Goal: Task Accomplishment & Management: Use online tool/utility

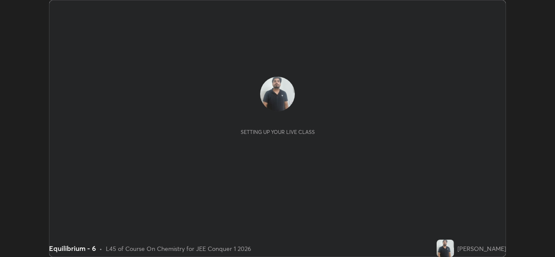
scroll to position [257, 554]
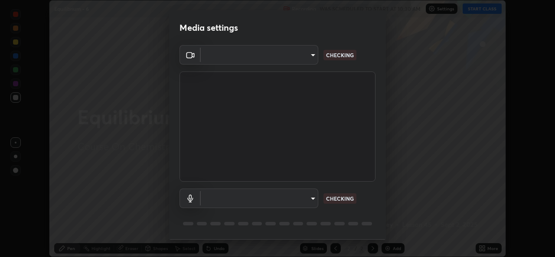
type input "b83fcbaa5aa05f3d9abd7ba45b5566f5f8b9b0dc3c34ab685f1834583bd00222"
click at [291, 198] on body "Erase all Equilibrium - 6 Recording WAS SCHEDULED TO START AT 10:30 AM Settings…" at bounding box center [277, 128] width 555 height 257
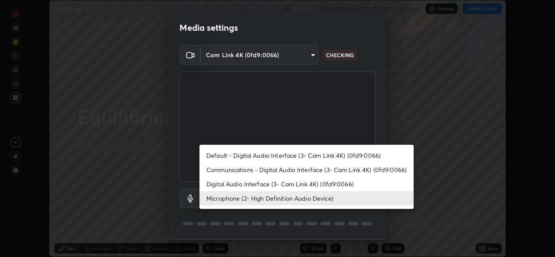
click at [268, 166] on li "Communications - Digital Audio Interface (3- Cam Link 4K) (0fd9:0066)" at bounding box center [306, 170] width 214 height 14
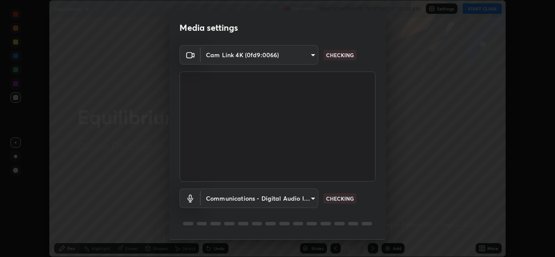
click at [264, 193] on body "Erase all Equilibrium - 6 Recording WAS SCHEDULED TO START AT 10:30 AM Settings…" at bounding box center [277, 128] width 555 height 257
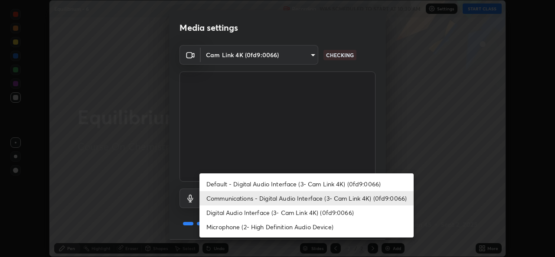
click at [266, 223] on li "Microphone (2- High Definition Audio Device)" at bounding box center [306, 227] width 214 height 14
type input "539d881b07cb98dc2f05a920cbd93df779e06b7cf5a3913fca54a35cce67d67e"
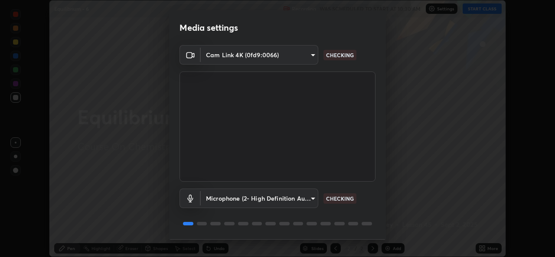
scroll to position [27, 0]
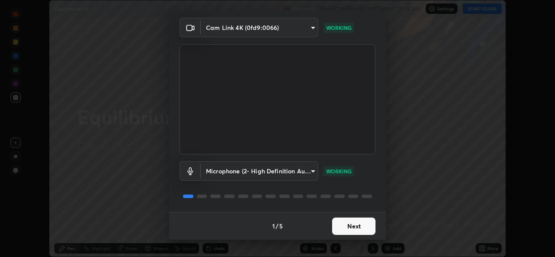
click at [355, 232] on button "Next" at bounding box center [353, 226] width 43 height 17
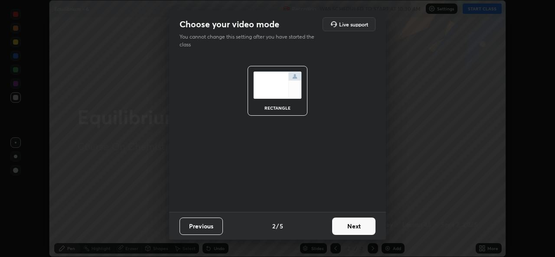
scroll to position [0, 0]
click at [358, 228] on button "Next" at bounding box center [353, 226] width 43 height 17
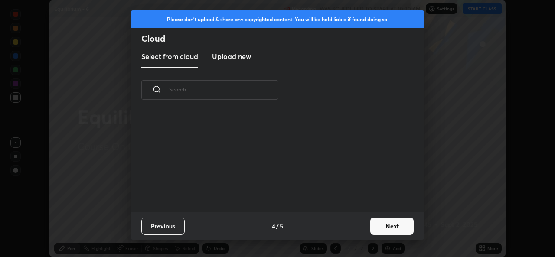
click at [364, 229] on div "Previous 4 / 5 Next" at bounding box center [277, 226] width 293 height 28
click at [371, 231] on button "Next" at bounding box center [391, 226] width 43 height 17
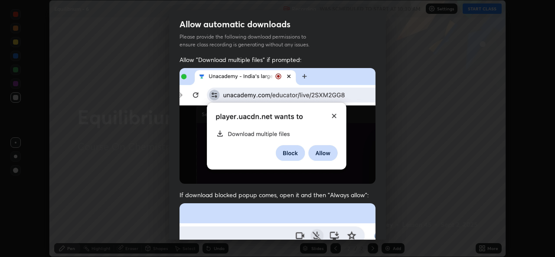
click at [388, 223] on div "Allow automatic downloads Please provide the following download permissions to …" at bounding box center [277, 128] width 555 height 257
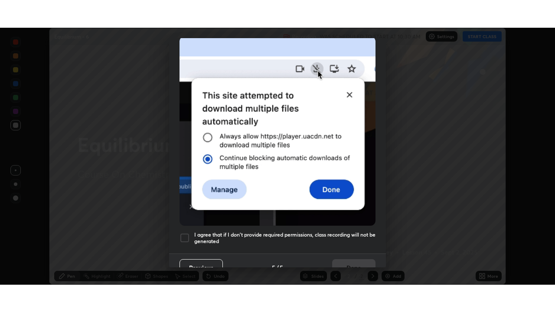
scroll to position [204, 0]
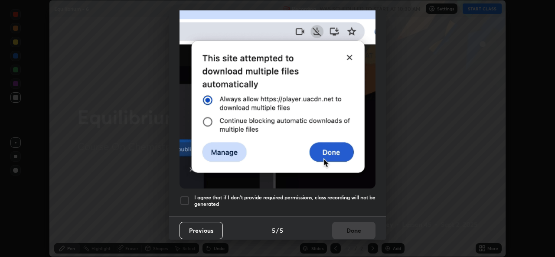
click at [186, 196] on div at bounding box center [184, 201] width 10 height 10
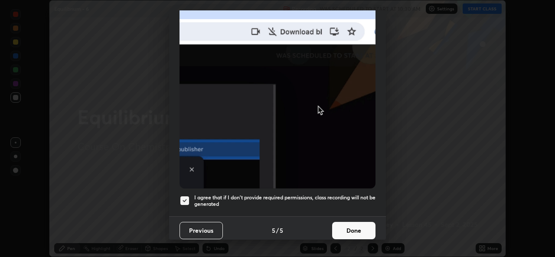
click at [352, 226] on button "Done" at bounding box center [353, 230] width 43 height 17
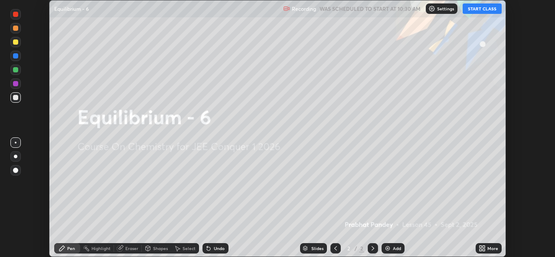
click at [479, 11] on button "START CLASS" at bounding box center [482, 8] width 39 height 10
click at [484, 248] on icon at bounding box center [482, 248] width 7 height 7
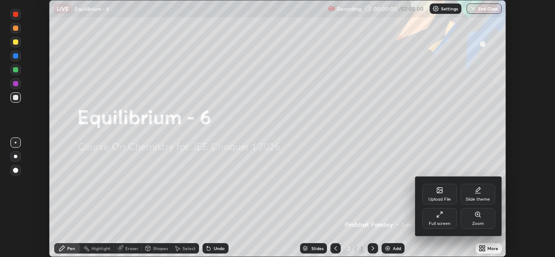
click at [431, 219] on div "Full screen" at bounding box center [439, 218] width 35 height 21
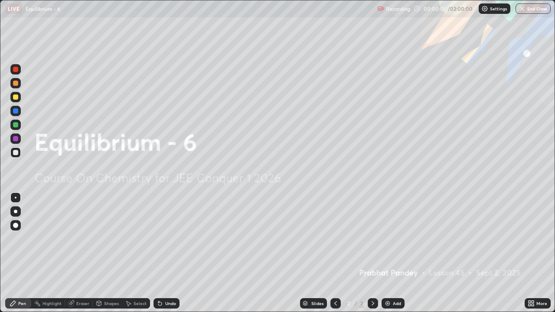
scroll to position [312, 555]
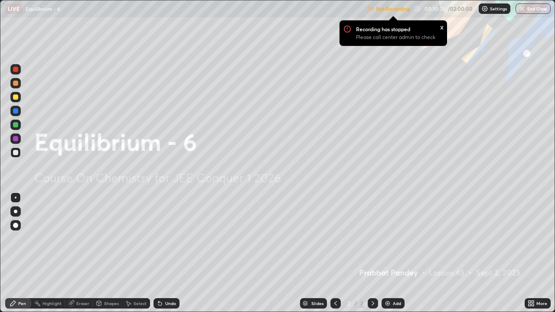
click at [441, 27] on div "x" at bounding box center [441, 26] width 3 height 9
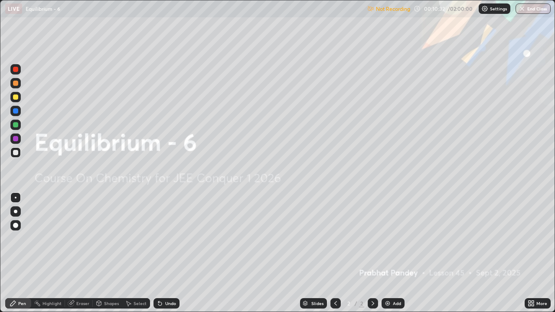
click at [461, 10] on div "Not Recording 00:10:32 / 02:00:00 Settings End Class" at bounding box center [458, 8] width 183 height 17
click at [493, 9] on p "Settings" at bounding box center [498, 9] width 17 height 4
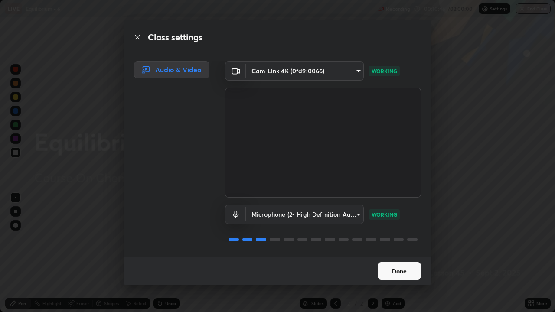
click at [406, 257] on button "Done" at bounding box center [399, 270] width 43 height 17
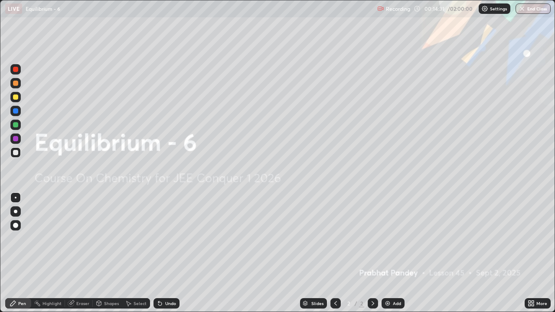
click at [387, 257] on img at bounding box center [387, 303] width 7 height 7
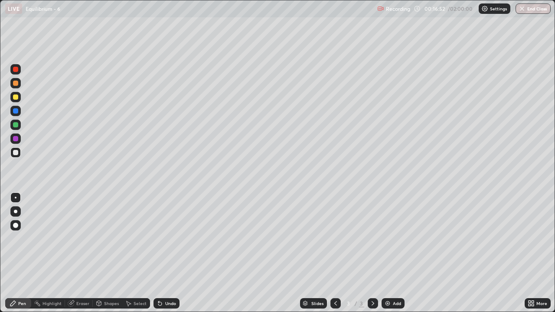
click at [158, 257] on icon at bounding box center [158, 301] width 1 height 1
click at [159, 257] on icon at bounding box center [159, 303] width 3 height 3
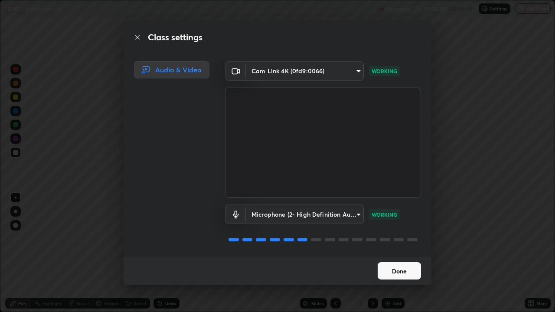
click at [407, 257] on button "Done" at bounding box center [399, 270] width 43 height 17
click at [412, 257] on button "Done" at bounding box center [399, 270] width 43 height 17
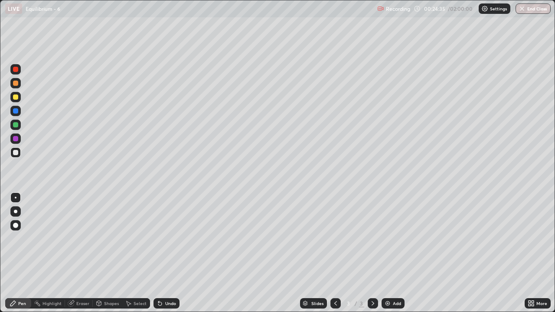
click at [15, 123] on div at bounding box center [15, 124] width 5 height 5
click at [17, 153] on div at bounding box center [15, 152] width 5 height 5
click at [18, 99] on div at bounding box center [15, 97] width 10 height 10
click at [20, 152] on div at bounding box center [15, 152] width 10 height 10
click at [389, 257] on img at bounding box center [387, 303] width 7 height 7
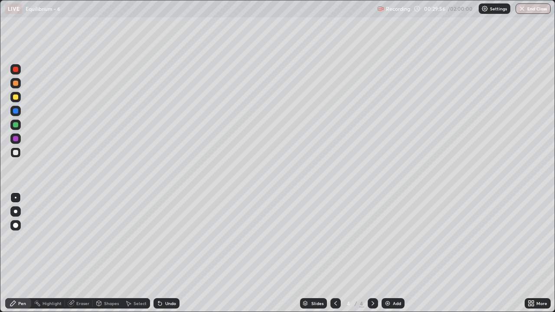
click at [158, 257] on icon at bounding box center [158, 301] width 1 height 1
click at [158, 257] on icon at bounding box center [159, 303] width 3 height 3
click at [159, 257] on icon at bounding box center [159, 303] width 3 height 3
click at [15, 98] on div at bounding box center [15, 97] width 5 height 5
click at [16, 151] on div at bounding box center [15, 152] width 5 height 5
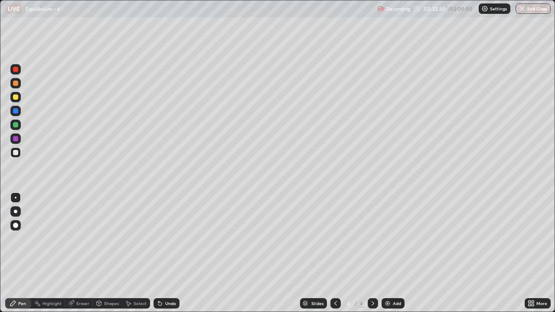
click at [160, 257] on icon at bounding box center [159, 303] width 3 height 3
click at [158, 257] on icon at bounding box center [158, 301] width 1 height 1
click at [17, 83] on div at bounding box center [15, 83] width 5 height 5
click at [19, 153] on div at bounding box center [15, 152] width 10 height 10
click at [14, 125] on div at bounding box center [15, 124] width 5 height 5
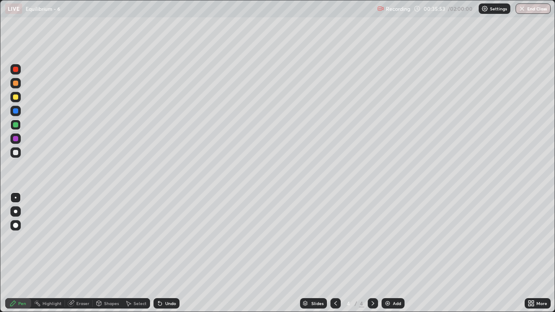
click at [335, 257] on icon at bounding box center [335, 303] width 7 height 7
click at [372, 257] on icon at bounding box center [372, 303] width 7 height 7
click at [20, 153] on div at bounding box center [15, 152] width 10 height 10
click at [15, 83] on div at bounding box center [15, 83] width 5 height 5
click at [166, 257] on div "Undo" at bounding box center [170, 303] width 11 height 4
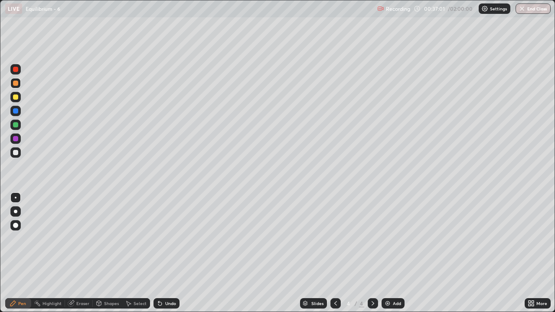
click at [17, 153] on div at bounding box center [15, 152] width 5 height 5
click at [391, 257] on div "Add" at bounding box center [392, 303] width 23 height 10
click at [17, 153] on div at bounding box center [15, 152] width 5 height 5
click at [17, 96] on div at bounding box center [15, 97] width 5 height 5
click at [22, 114] on div at bounding box center [16, 111] width 14 height 14
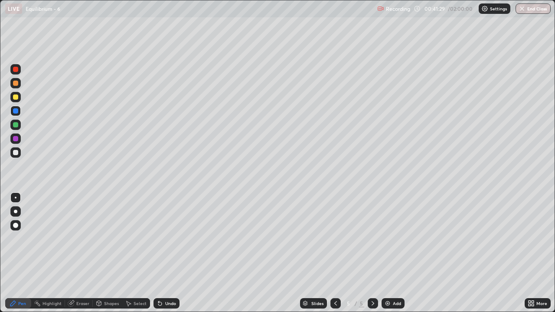
click at [16, 97] on div at bounding box center [15, 97] width 5 height 5
click at [16, 154] on div at bounding box center [15, 152] width 5 height 5
click at [22, 143] on div at bounding box center [16, 139] width 14 height 14
click at [17, 153] on div at bounding box center [15, 152] width 5 height 5
click at [318, 257] on div "Slides" at bounding box center [317, 303] width 12 height 4
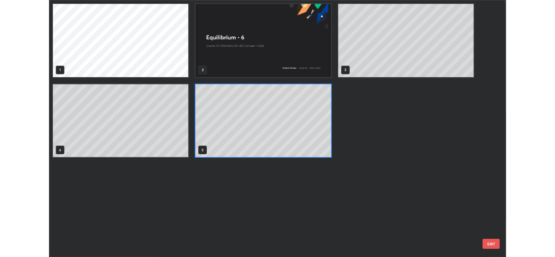
scroll to position [309, 550]
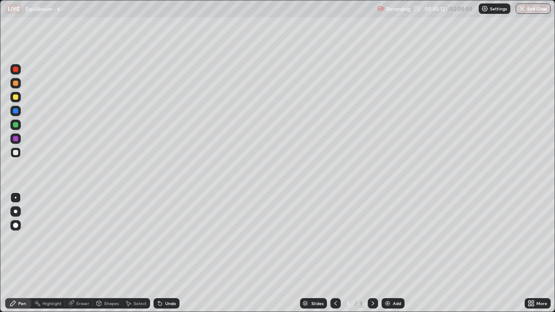
click at [16, 153] on div at bounding box center [15, 152] width 5 height 5
click at [157, 257] on icon at bounding box center [159, 303] width 7 height 7
click at [155, 257] on div "Undo" at bounding box center [166, 303] width 26 height 10
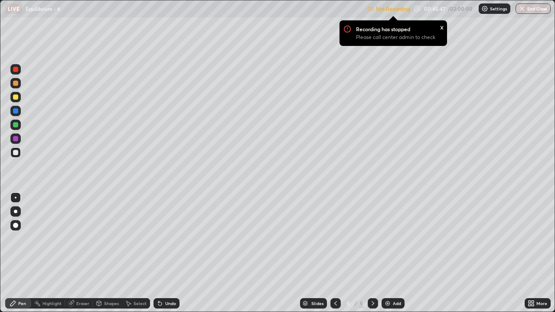
click at [162, 257] on div "Undo" at bounding box center [166, 303] width 26 height 10
click at [440, 29] on div "x" at bounding box center [441, 26] width 3 height 9
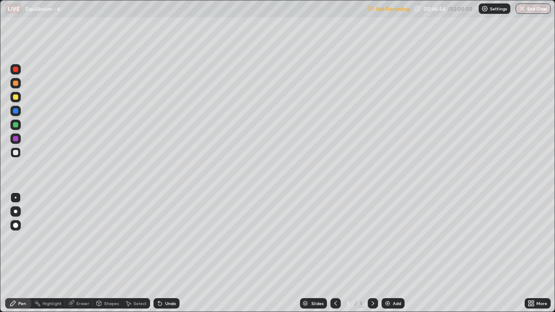
click at [163, 257] on div "Undo" at bounding box center [166, 303] width 26 height 10
click at [388, 257] on img at bounding box center [387, 303] width 7 height 7
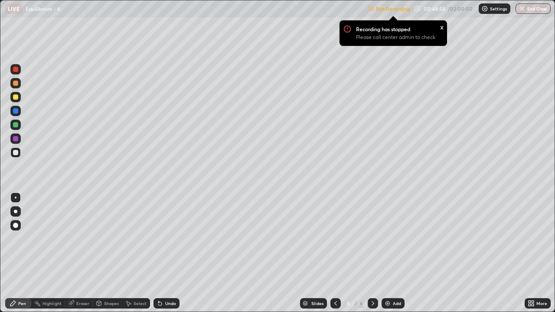
click at [442, 27] on div "x" at bounding box center [441, 26] width 3 height 9
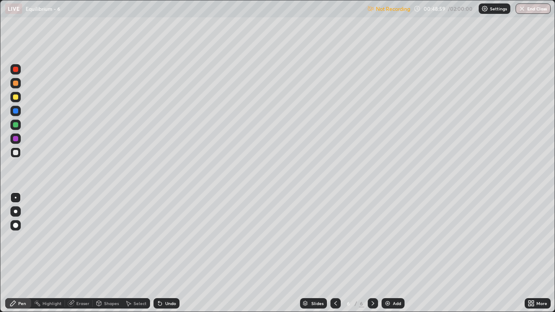
click at [335, 257] on icon at bounding box center [335, 303] width 7 height 7
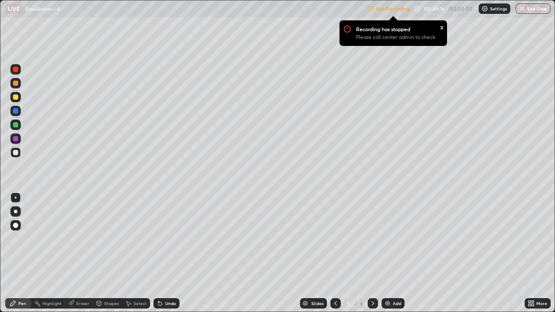
click at [502, 10] on p "Settings" at bounding box center [498, 9] width 17 height 4
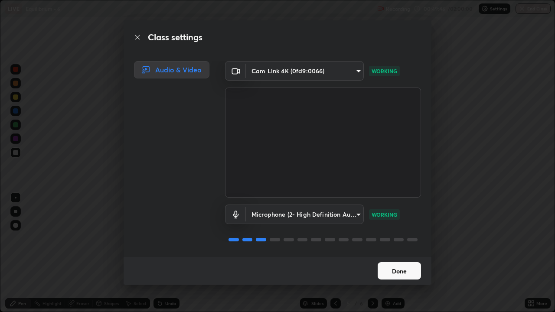
click at [411, 257] on button "Done" at bounding box center [399, 270] width 43 height 17
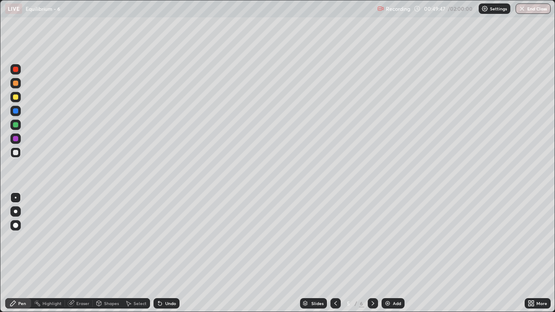
click at [388, 257] on img at bounding box center [387, 303] width 7 height 7
click at [336, 257] on icon at bounding box center [335, 303] width 7 height 7
click at [372, 257] on icon at bounding box center [372, 303] width 7 height 7
click at [335, 257] on icon at bounding box center [335, 303] width 7 height 7
click at [372, 257] on icon at bounding box center [372, 303] width 7 height 7
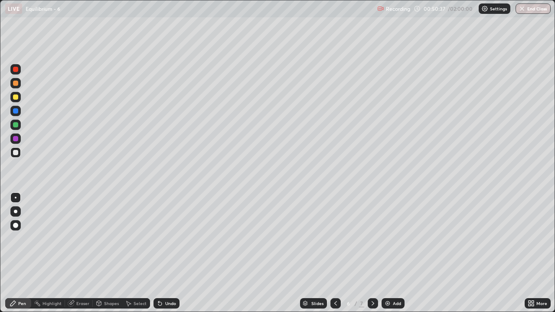
click at [16, 96] on div at bounding box center [15, 97] width 5 height 5
click at [17, 125] on div at bounding box center [15, 124] width 5 height 5
click at [16, 155] on div at bounding box center [15, 152] width 5 height 5
click at [158, 257] on icon at bounding box center [158, 301] width 1 height 1
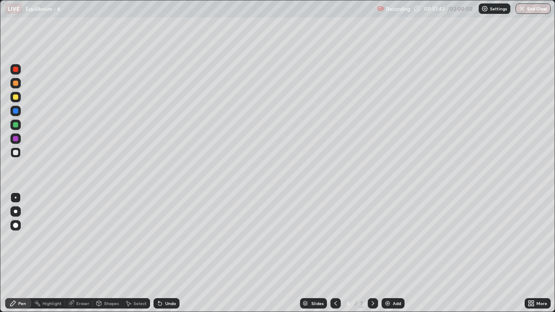
click at [160, 257] on icon at bounding box center [159, 303] width 7 height 7
click at [19, 152] on div at bounding box center [15, 152] width 10 height 10
click at [335, 257] on icon at bounding box center [335, 303] width 7 height 7
click at [376, 257] on div at bounding box center [373, 303] width 10 height 10
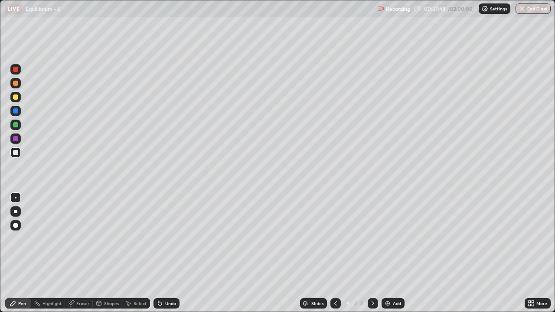
click at [376, 257] on div at bounding box center [373, 303] width 10 height 10
click at [332, 257] on icon at bounding box center [335, 303] width 7 height 7
click at [372, 257] on icon at bounding box center [372, 303] width 7 height 7
click at [373, 257] on icon at bounding box center [373, 303] width 3 height 4
click at [335, 257] on icon at bounding box center [335, 303] width 7 height 7
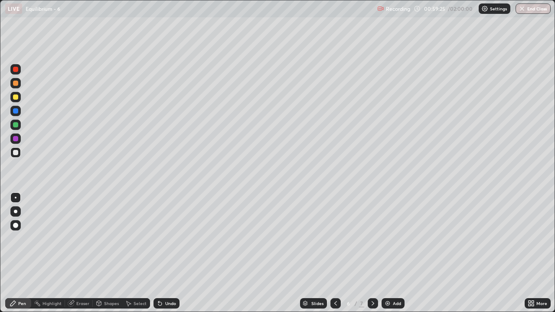
click at [335, 257] on icon at bounding box center [335, 303] width 7 height 7
click at [16, 127] on div at bounding box center [15, 124] width 5 height 5
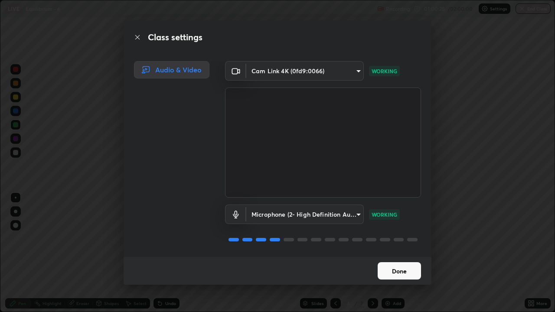
click at [408, 257] on button "Done" at bounding box center [399, 270] width 43 height 17
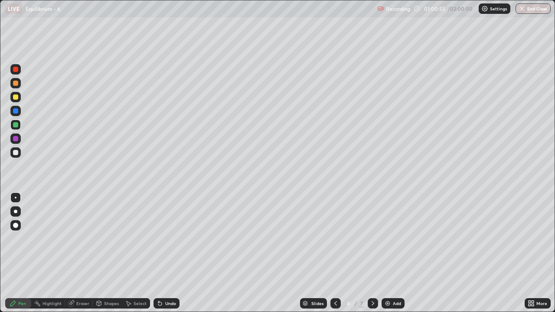
click at [19, 98] on div at bounding box center [15, 97] width 10 height 10
click at [372, 257] on icon at bounding box center [372, 303] width 7 height 7
click at [335, 257] on icon at bounding box center [335, 303] width 7 height 7
click at [388, 257] on img at bounding box center [387, 303] width 7 height 7
click at [20, 153] on div at bounding box center [15, 152] width 10 height 10
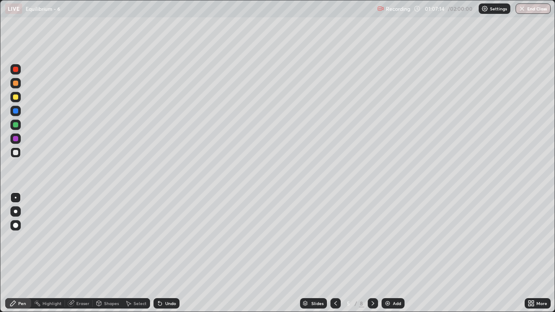
click at [373, 257] on icon at bounding box center [372, 303] width 7 height 7
click at [372, 257] on icon at bounding box center [372, 303] width 7 height 7
click at [335, 257] on icon at bounding box center [335, 303] width 7 height 7
click at [334, 257] on div at bounding box center [335, 303] width 10 height 10
click at [335, 257] on icon at bounding box center [335, 303] width 7 height 7
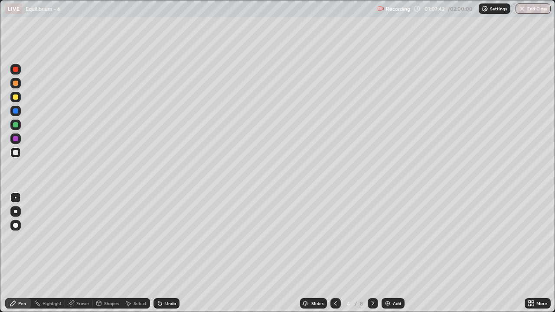
click at [373, 257] on icon at bounding box center [372, 303] width 7 height 7
click at [372, 257] on icon at bounding box center [372, 303] width 7 height 7
click at [339, 257] on div at bounding box center [335, 303] width 10 height 10
click at [336, 257] on icon at bounding box center [335, 303] width 7 height 7
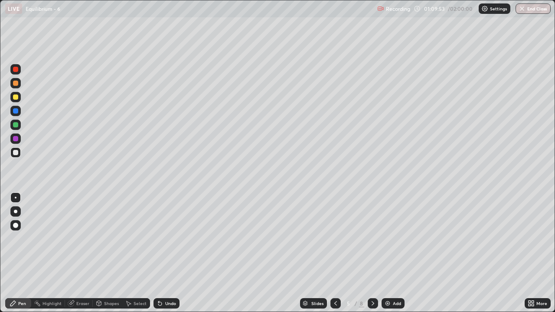
click at [334, 257] on icon at bounding box center [335, 303] width 7 height 7
click at [336, 257] on div at bounding box center [335, 303] width 10 height 10
click at [372, 257] on icon at bounding box center [373, 303] width 3 height 4
click at [368, 257] on div at bounding box center [373, 303] width 10 height 10
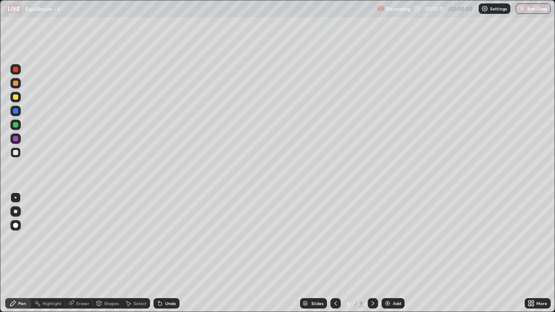
click at [20, 83] on div at bounding box center [15, 83] width 10 height 10
click at [372, 257] on icon at bounding box center [372, 303] width 7 height 7
click at [15, 154] on div at bounding box center [15, 152] width 5 height 5
click at [162, 257] on icon at bounding box center [159, 303] width 7 height 7
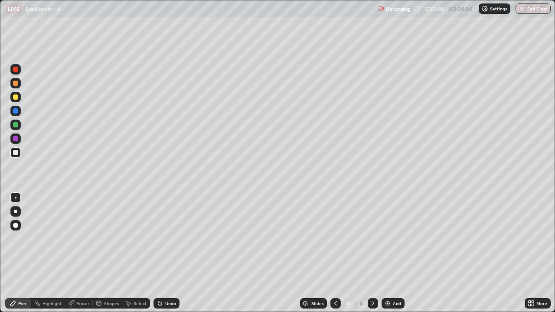
click at [170, 257] on div "Undo" at bounding box center [170, 303] width 11 height 4
click at [166, 257] on div "Undo" at bounding box center [170, 303] width 11 height 4
click at [389, 257] on img at bounding box center [387, 303] width 7 height 7
click at [17, 98] on div at bounding box center [15, 97] width 5 height 5
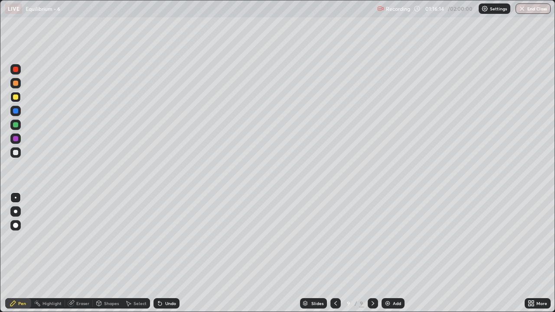
click at [18, 153] on div at bounding box center [15, 152] width 5 height 5
click at [158, 257] on icon at bounding box center [159, 303] width 3 height 3
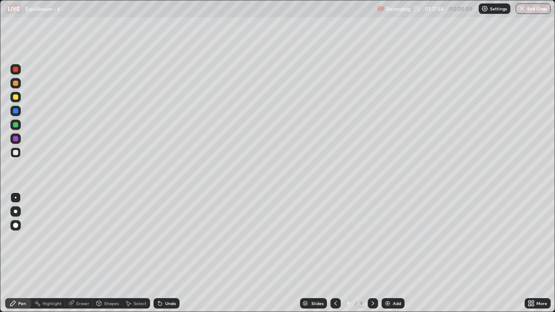
click at [166, 257] on div "Undo" at bounding box center [170, 303] width 11 height 4
click at [16, 98] on div at bounding box center [15, 97] width 5 height 5
click at [17, 149] on div at bounding box center [15, 152] width 10 height 10
click at [388, 257] on img at bounding box center [387, 303] width 7 height 7
click at [335, 257] on icon at bounding box center [335, 303] width 7 height 7
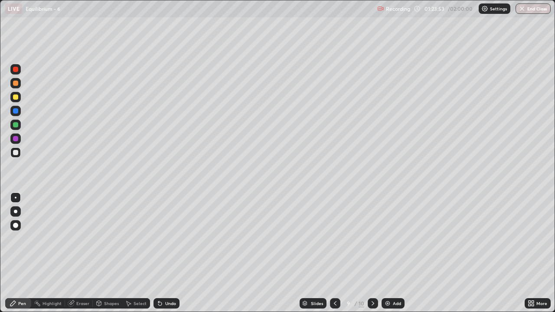
click at [371, 257] on icon at bounding box center [372, 303] width 7 height 7
click at [333, 257] on icon at bounding box center [335, 303] width 7 height 7
click at [369, 257] on icon at bounding box center [372, 303] width 7 height 7
click at [16, 97] on div at bounding box center [15, 97] width 5 height 5
click at [16, 152] on div at bounding box center [15, 152] width 5 height 5
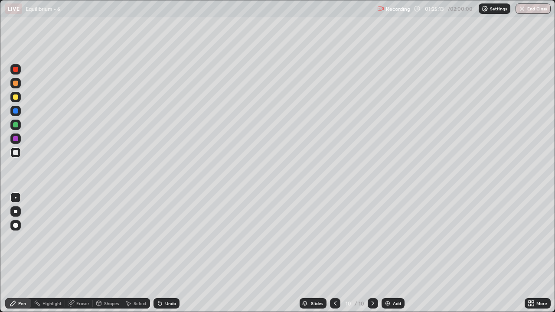
click at [159, 257] on icon at bounding box center [159, 303] width 3 height 3
click at [158, 257] on icon at bounding box center [158, 301] width 1 height 1
click at [331, 257] on div at bounding box center [335, 303] width 10 height 10
click at [372, 257] on icon at bounding box center [372, 303] width 7 height 7
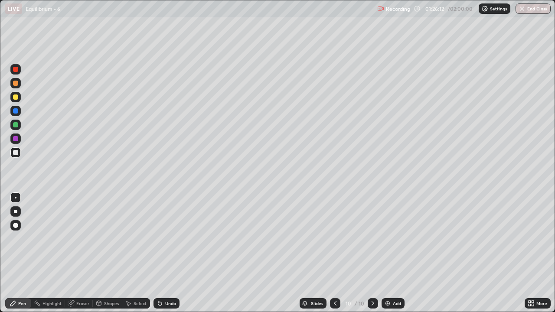
click at [82, 257] on div "Eraser" at bounding box center [82, 303] width 13 height 4
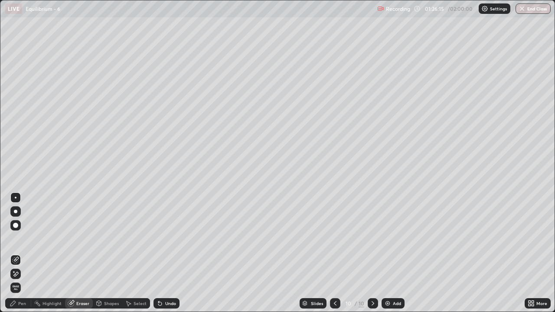
click at [19, 257] on div "Pen" at bounding box center [22, 303] width 8 height 4
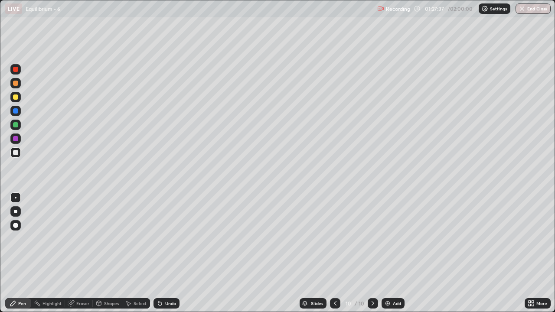
click at [336, 257] on icon at bounding box center [335, 303] width 7 height 7
click at [376, 257] on div at bounding box center [373, 303] width 10 height 10
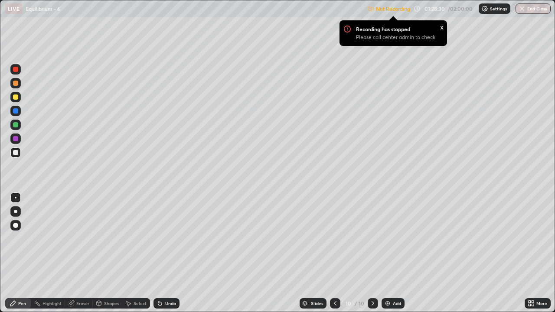
click at [442, 25] on div "x" at bounding box center [441, 26] width 3 height 9
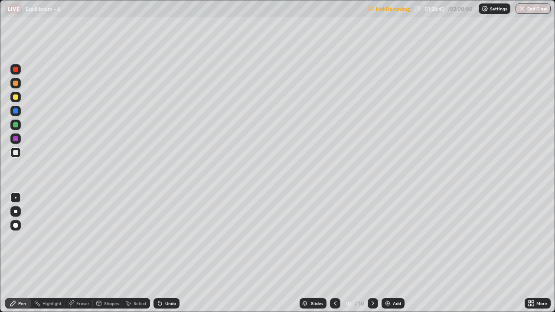
click at [334, 257] on icon at bounding box center [335, 303] width 7 height 7
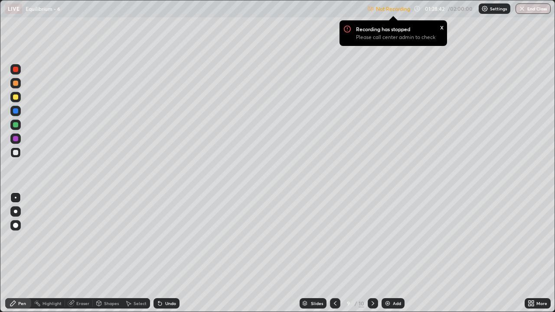
click at [377, 257] on div at bounding box center [373, 303] width 10 height 10
click at [442, 26] on div "x" at bounding box center [441, 26] width 3 height 9
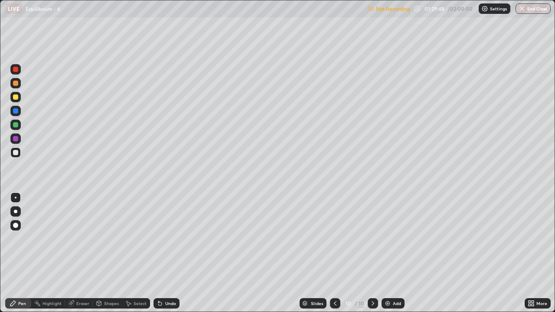
click at [336, 257] on div at bounding box center [335, 303] width 10 height 10
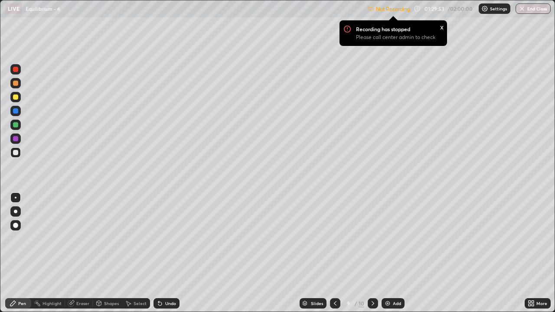
click at [375, 257] on div at bounding box center [373, 303] width 10 height 10
click at [441, 28] on div "x" at bounding box center [441, 26] width 3 height 9
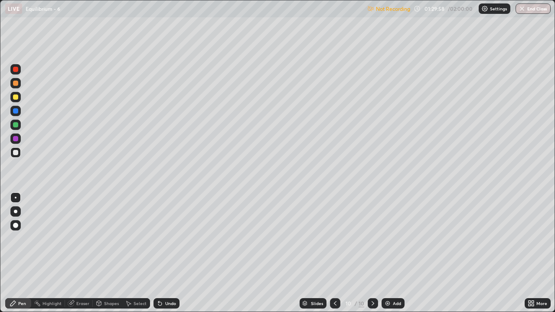
click at [16, 130] on div at bounding box center [15, 125] width 10 height 10
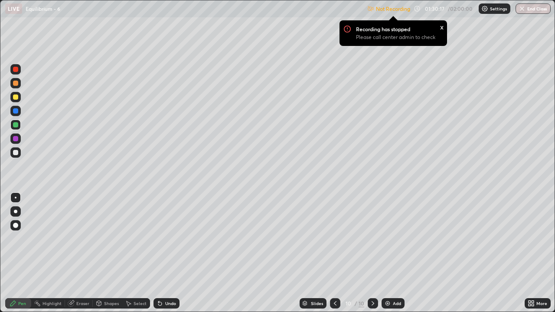
click at [20, 127] on div at bounding box center [15, 125] width 10 height 10
click at [19, 153] on div at bounding box center [15, 152] width 10 height 10
click at [16, 140] on div at bounding box center [15, 138] width 5 height 5
click at [16, 155] on div at bounding box center [15, 152] width 5 height 5
click at [163, 257] on div "Undo" at bounding box center [166, 303] width 26 height 10
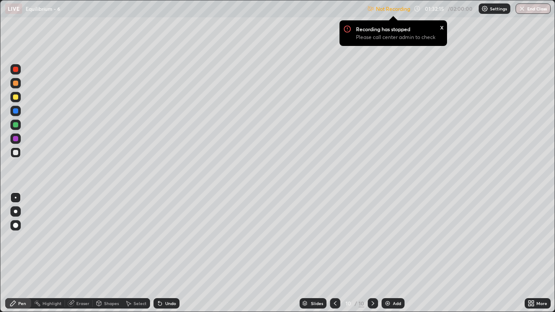
click at [84, 257] on div "Eraser" at bounding box center [82, 303] width 13 height 4
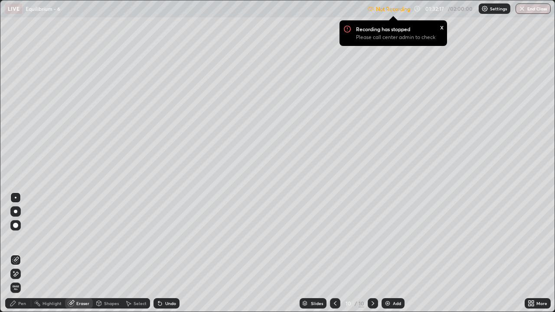
click at [17, 257] on div "Pen" at bounding box center [18, 303] width 26 height 10
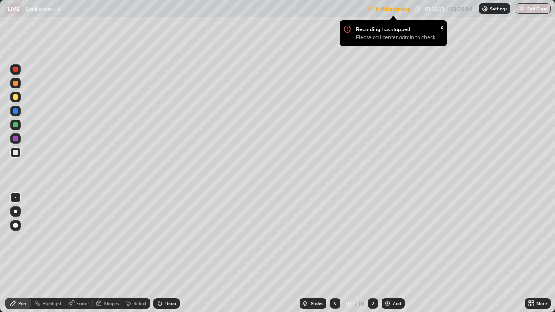
click at [16, 99] on div at bounding box center [15, 97] width 5 height 5
click at [441, 30] on div "x" at bounding box center [441, 26] width 3 height 9
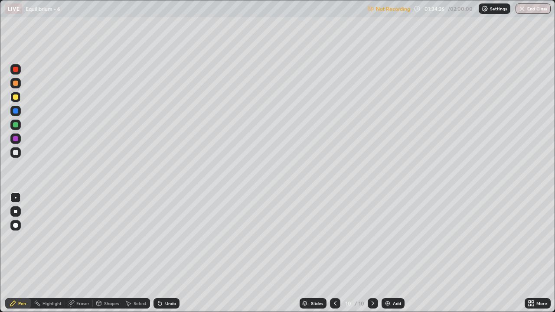
click at [390, 257] on img at bounding box center [387, 303] width 7 height 7
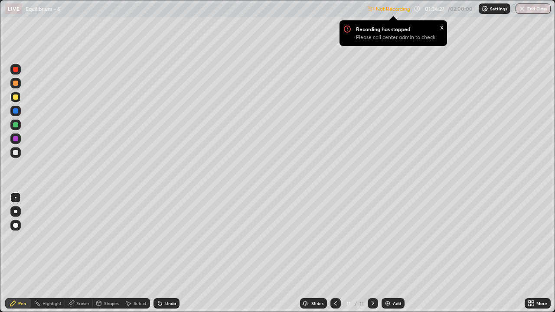
click at [16, 154] on div at bounding box center [15, 152] width 5 height 5
click at [442, 27] on div "x" at bounding box center [441, 26] width 3 height 9
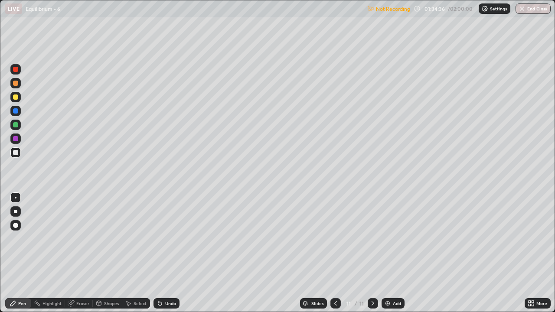
click at [335, 257] on icon at bounding box center [335, 303] width 7 height 7
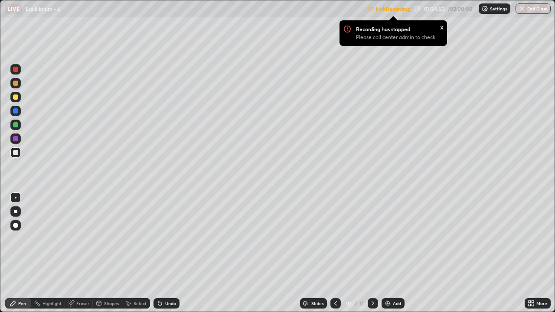
click at [372, 257] on icon at bounding box center [372, 303] width 7 height 7
click at [336, 257] on icon at bounding box center [335, 303] width 7 height 7
click at [334, 257] on icon at bounding box center [335, 303] width 3 height 4
click at [371, 257] on icon at bounding box center [372, 303] width 7 height 7
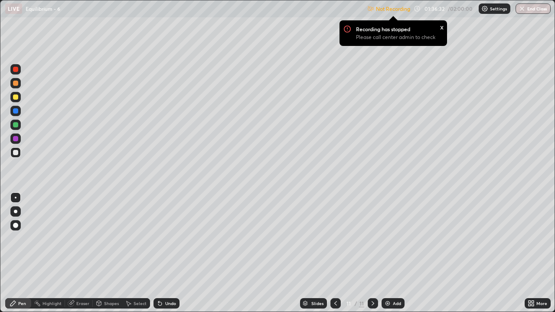
click at [442, 28] on div "x" at bounding box center [441, 26] width 3 height 9
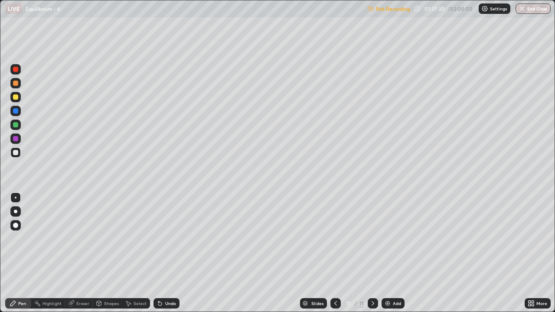
click at [336, 257] on icon at bounding box center [335, 303] width 7 height 7
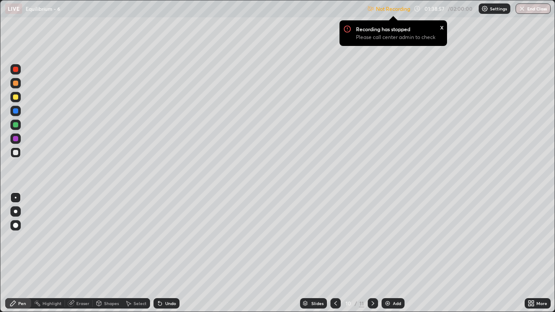
click at [442, 30] on div "x" at bounding box center [441, 26] width 3 height 9
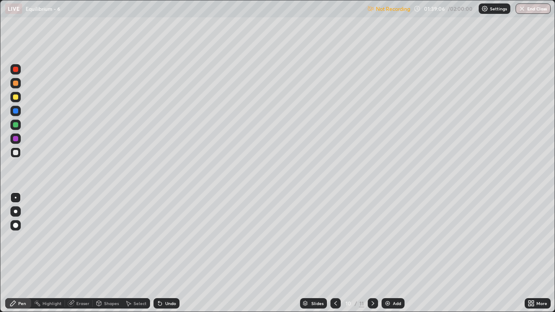
click at [372, 257] on icon at bounding box center [372, 303] width 7 height 7
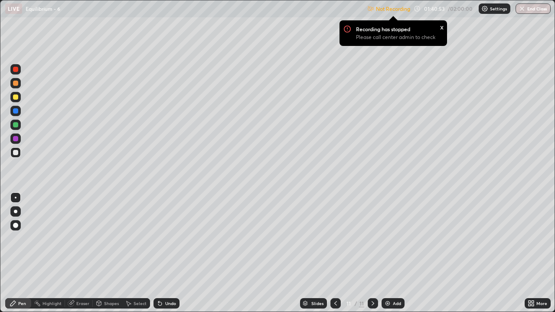
click at [440, 26] on div "x" at bounding box center [441, 26] width 3 height 9
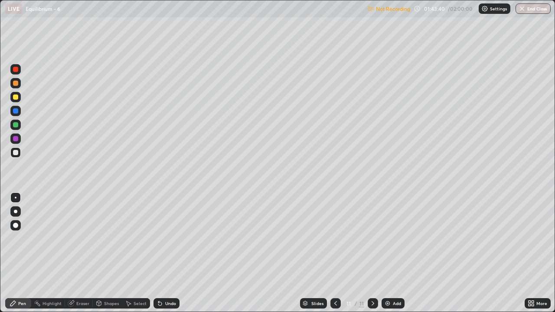
click at [169, 257] on div "Undo" at bounding box center [166, 303] width 26 height 10
click at [169, 257] on div "Undo" at bounding box center [170, 303] width 11 height 4
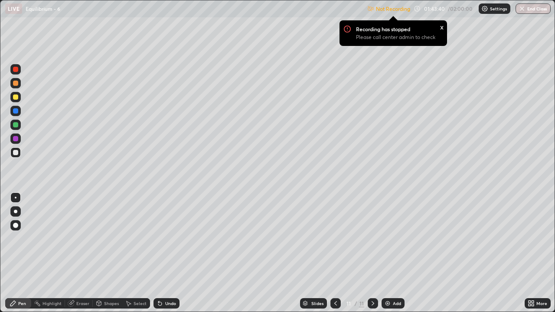
click at [168, 257] on div "Undo" at bounding box center [166, 303] width 26 height 10
click at [441, 27] on div "x" at bounding box center [441, 26] width 3 height 9
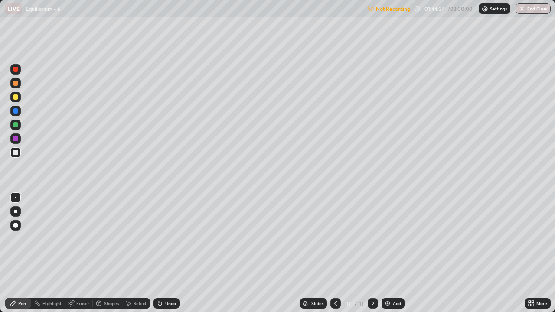
click at [165, 257] on div "Undo" at bounding box center [170, 303] width 11 height 4
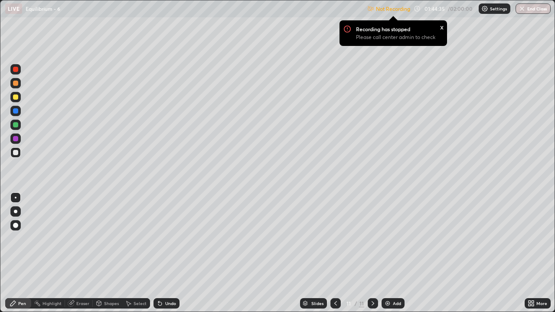
click at [441, 27] on div "x" at bounding box center [441, 26] width 3 height 9
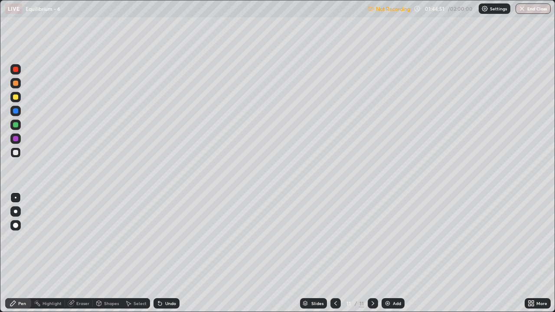
click at [82, 257] on div "Eraser" at bounding box center [82, 303] width 13 height 4
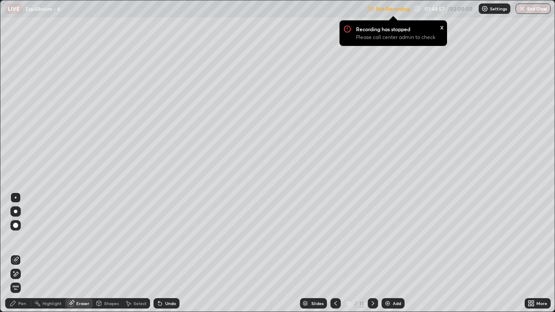
click at [19, 257] on div "Pen" at bounding box center [18, 303] width 26 height 10
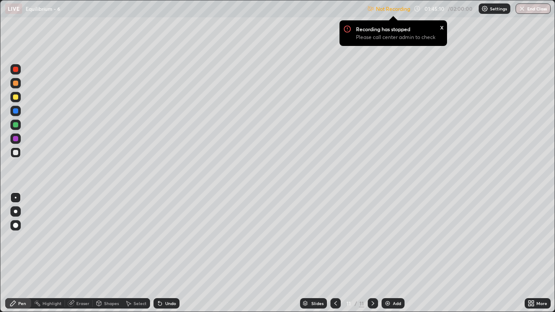
click at [16, 97] on div at bounding box center [15, 97] width 5 height 5
click at [163, 257] on div "Undo" at bounding box center [166, 303] width 26 height 10
click at [535, 257] on div "More" at bounding box center [538, 303] width 26 height 17
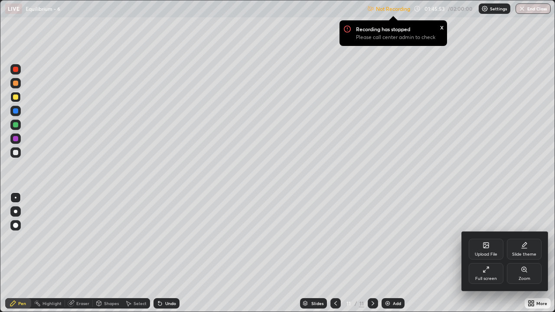
click at [508, 204] on div at bounding box center [277, 156] width 555 height 312
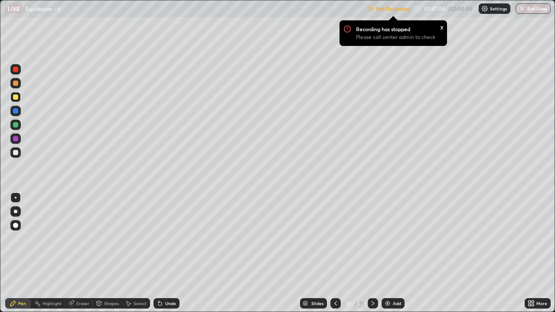
click at [15, 154] on div at bounding box center [15, 152] width 5 height 5
click at [16, 125] on div at bounding box center [15, 124] width 5 height 5
click at [170, 257] on div "Undo" at bounding box center [170, 303] width 11 height 4
click at [163, 257] on div "Undo" at bounding box center [166, 303] width 26 height 10
click at [14, 83] on div at bounding box center [15, 83] width 5 height 5
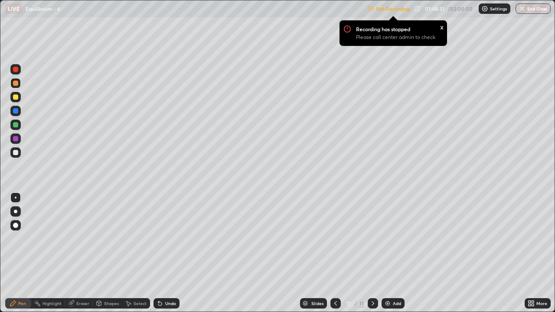
click at [163, 257] on div "Undo" at bounding box center [166, 303] width 26 height 10
click at [159, 257] on icon at bounding box center [159, 303] width 3 height 3
click at [163, 257] on div "Undo" at bounding box center [166, 303] width 26 height 10
click at [164, 257] on div "Undo" at bounding box center [166, 303] width 26 height 10
click at [81, 257] on div "Eraser" at bounding box center [82, 303] width 13 height 4
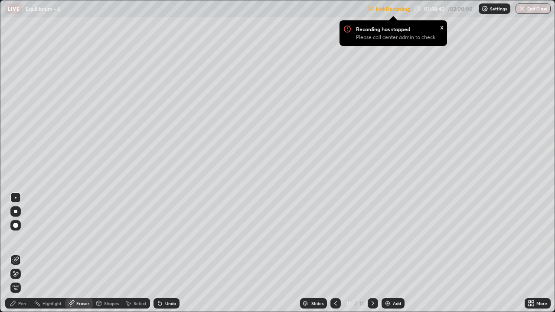
click at [16, 257] on icon at bounding box center [13, 303] width 7 height 7
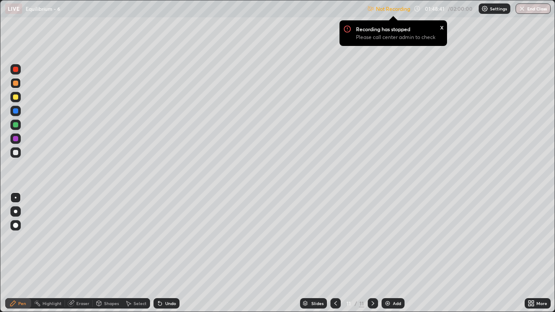
click at [13, 95] on div at bounding box center [15, 97] width 5 height 5
click at [81, 257] on div "Eraser" at bounding box center [82, 303] width 13 height 4
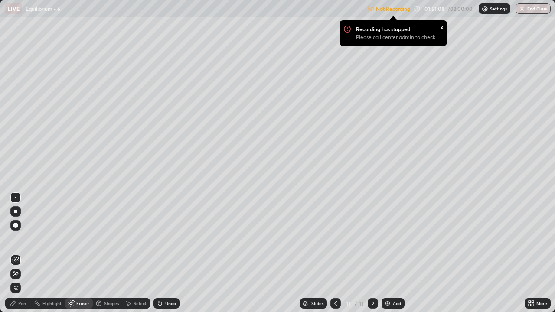
click at [14, 257] on div "Pen" at bounding box center [18, 303] width 26 height 10
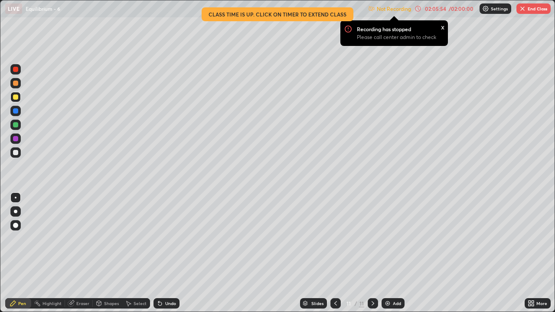
click at [442, 29] on div "x" at bounding box center [442, 26] width 3 height 9
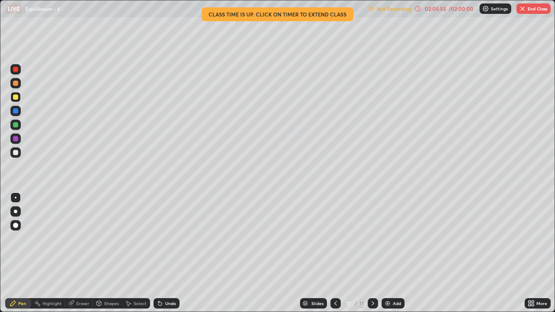
click at [497, 10] on p "Settings" at bounding box center [499, 9] width 17 height 4
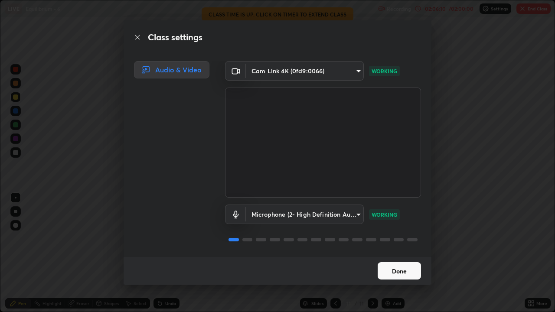
click at [410, 257] on button "Done" at bounding box center [399, 270] width 43 height 17
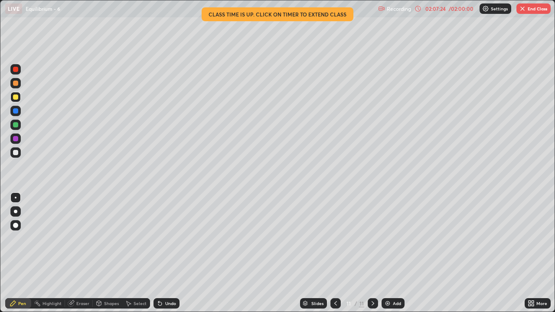
click at [536, 257] on div "More" at bounding box center [538, 303] width 26 height 10
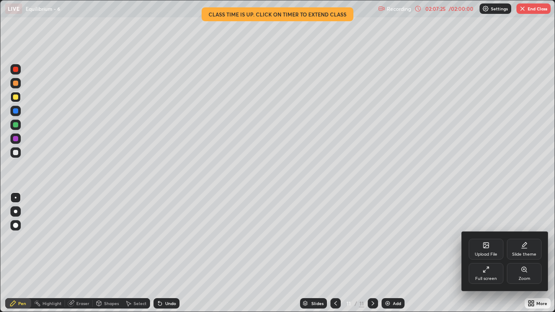
click at [489, 257] on div "Full screen" at bounding box center [486, 273] width 35 height 21
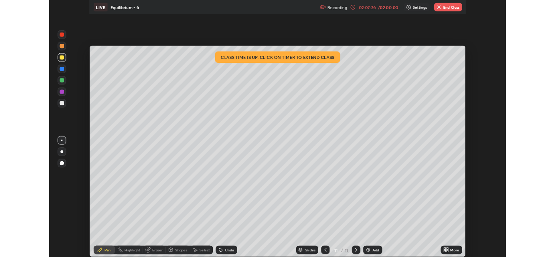
scroll to position [43093, 42795]
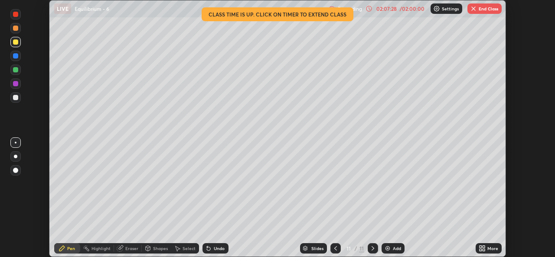
click at [322, 248] on div "Slides" at bounding box center [317, 248] width 12 height 4
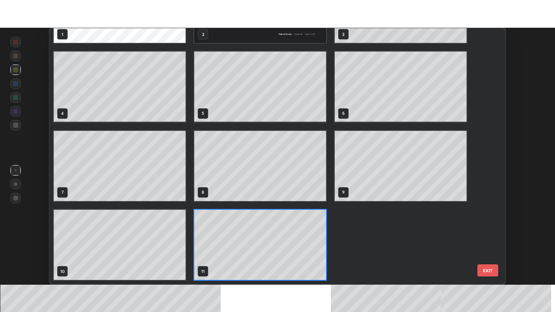
scroll to position [0, 0]
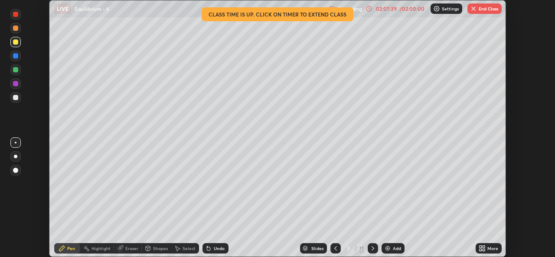
click at [372, 248] on icon at bounding box center [372, 248] width 7 height 7
click at [376, 249] on div at bounding box center [373, 248] width 10 height 10
click at [377, 249] on div at bounding box center [373, 248] width 10 height 10
click at [372, 246] on icon at bounding box center [372, 248] width 7 height 7
click at [372, 247] on icon at bounding box center [372, 248] width 7 height 7
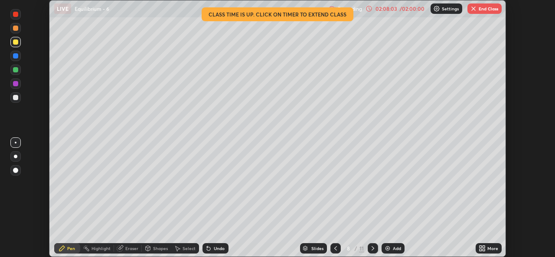
click at [372, 248] on icon at bounding box center [372, 248] width 7 height 7
click at [374, 245] on icon at bounding box center [372, 248] width 7 height 7
click at [372, 248] on icon at bounding box center [372, 248] width 7 height 7
click at [483, 251] on icon at bounding box center [483, 250] width 2 height 2
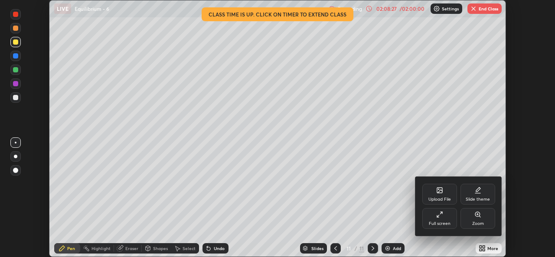
click at [446, 220] on div "Full screen" at bounding box center [439, 218] width 35 height 21
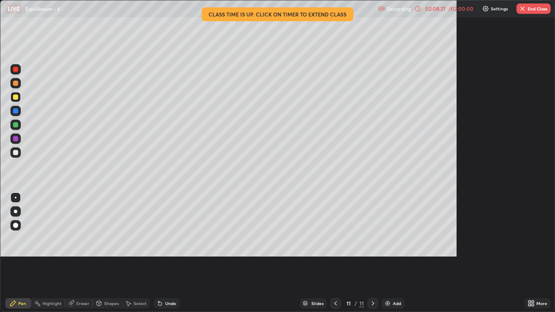
scroll to position [312, 555]
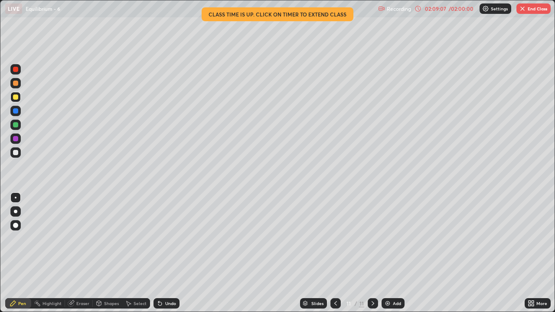
click at [541, 7] on button "End Class" at bounding box center [533, 8] width 34 height 10
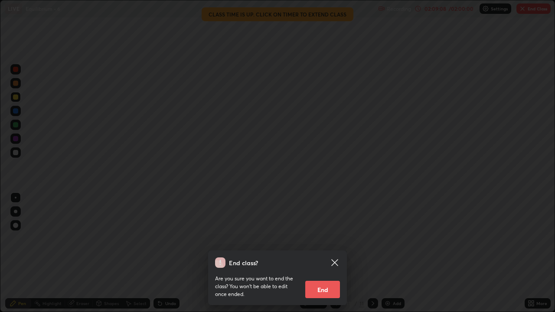
click at [329, 257] on button "End" at bounding box center [322, 289] width 35 height 17
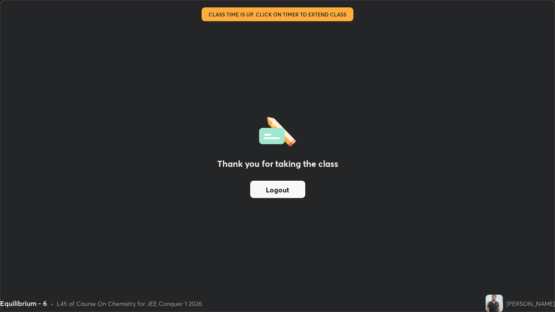
click at [285, 193] on button "Logout" at bounding box center [277, 189] width 55 height 17
